Goal: Task Accomplishment & Management: Manage account settings

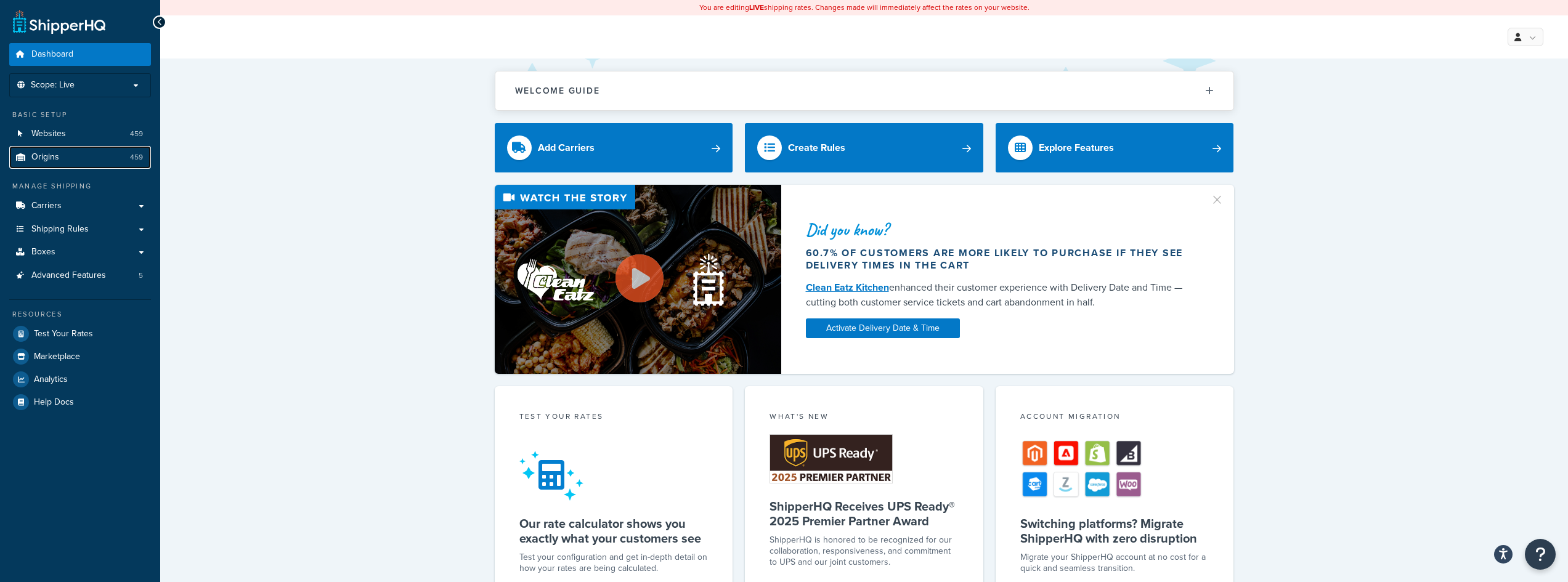
click at [44, 157] on span "Origins" at bounding box center [45, 157] width 28 height 10
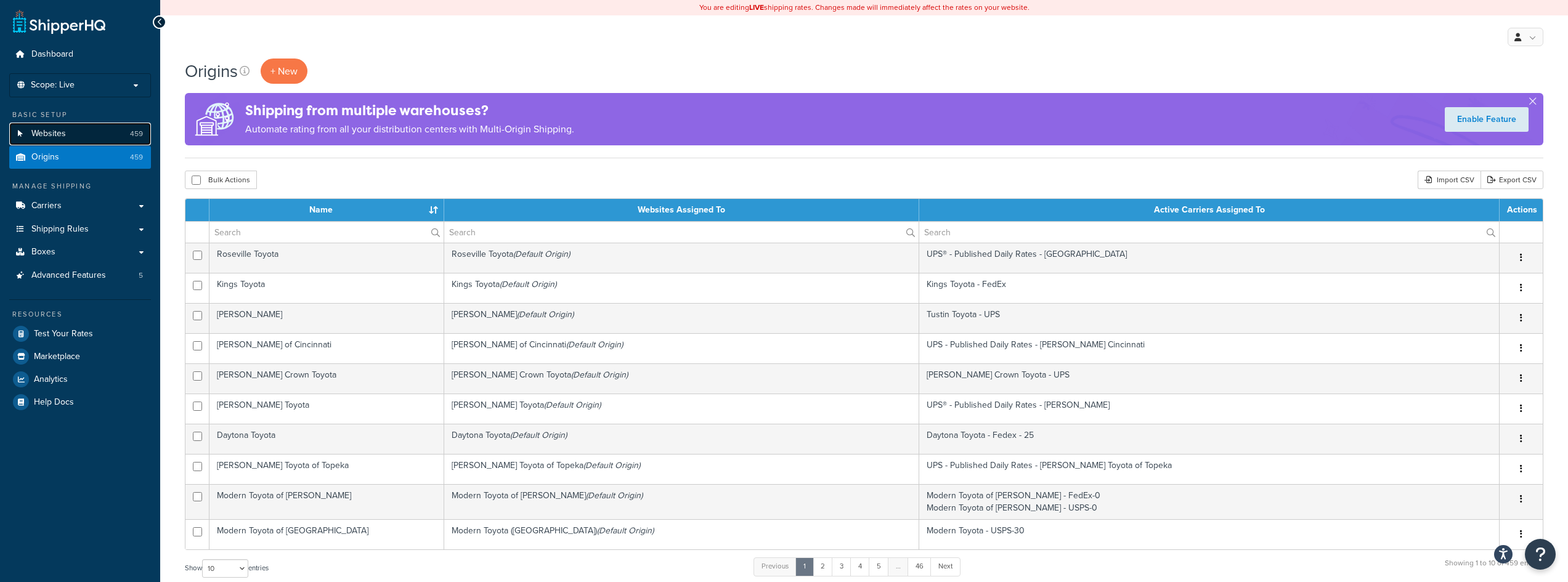
click at [46, 129] on span "Websites" at bounding box center [49, 134] width 35 height 10
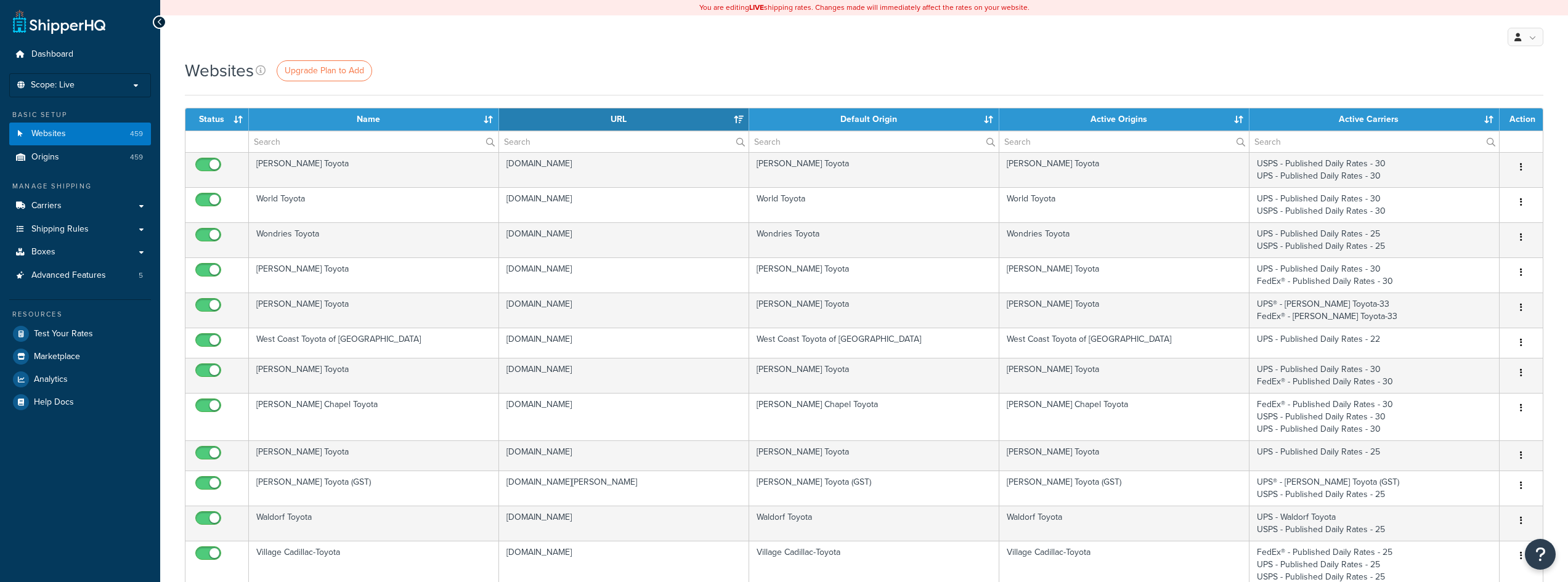
select select "15"
click at [326, 68] on span "Upgrade Plan to Add" at bounding box center [324, 70] width 79 height 13
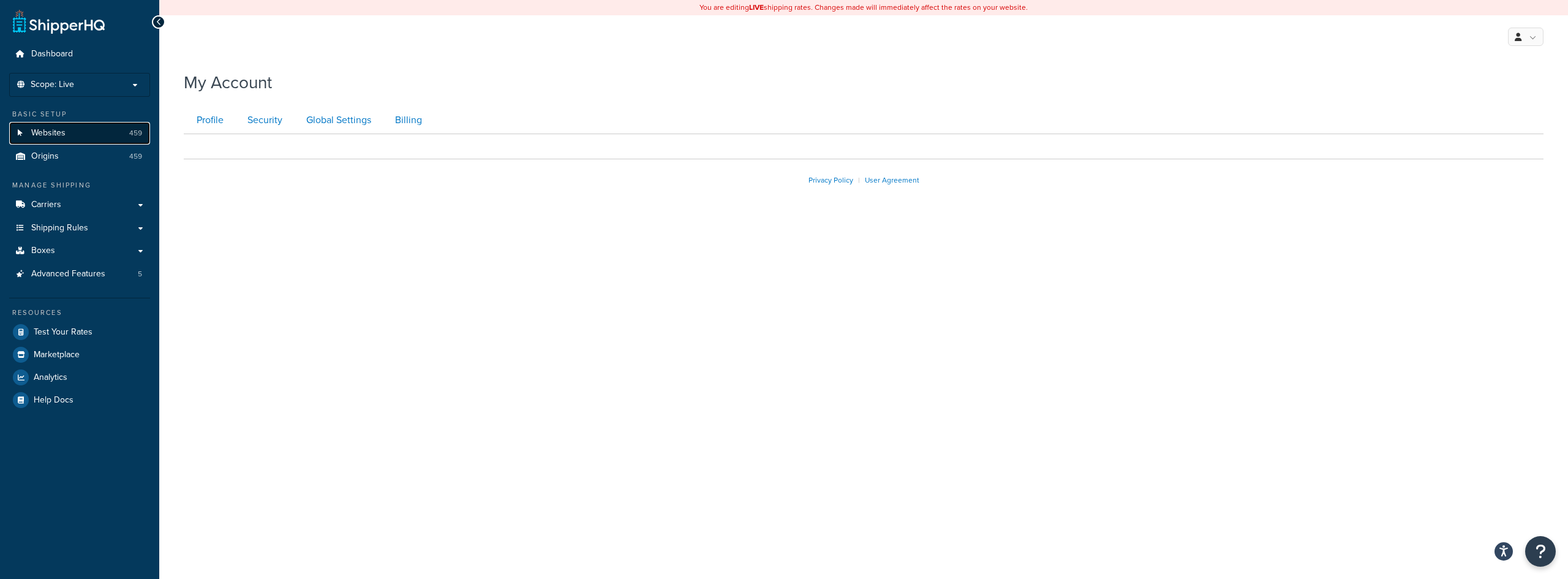
click at [79, 131] on link "Websites 459" at bounding box center [80, 133] width 141 height 23
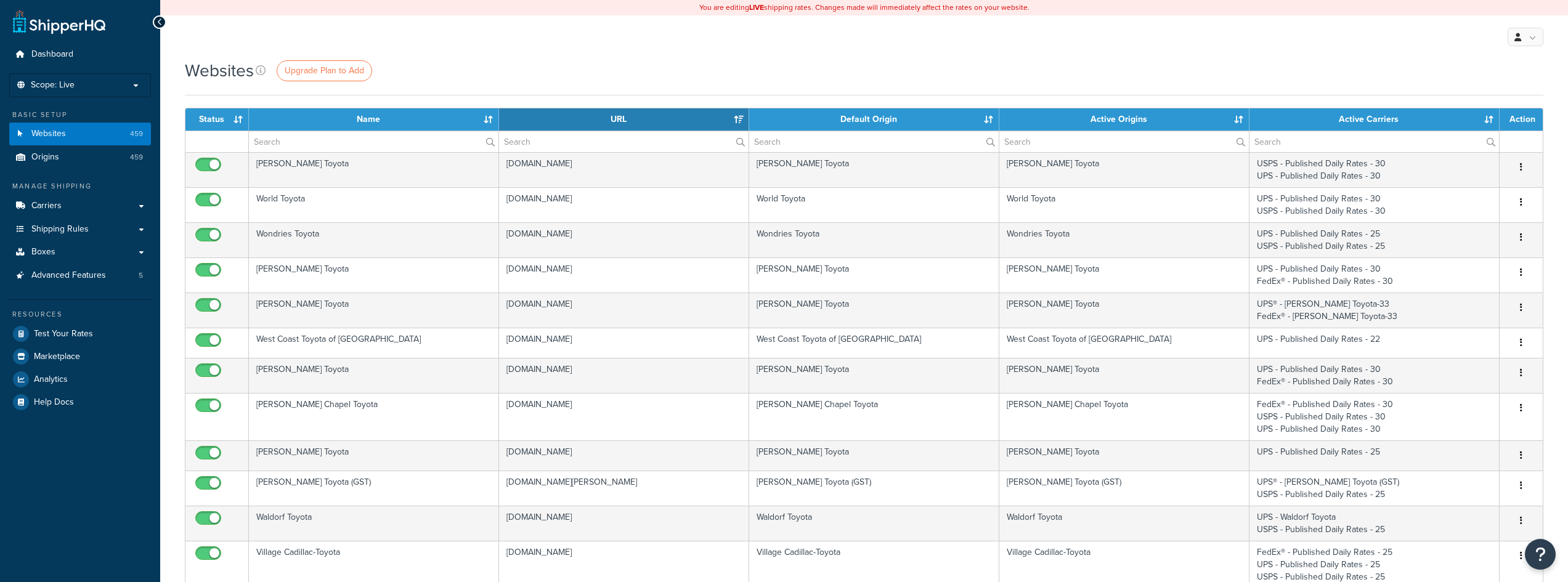
select select "15"
